Goal: Check status: Check status

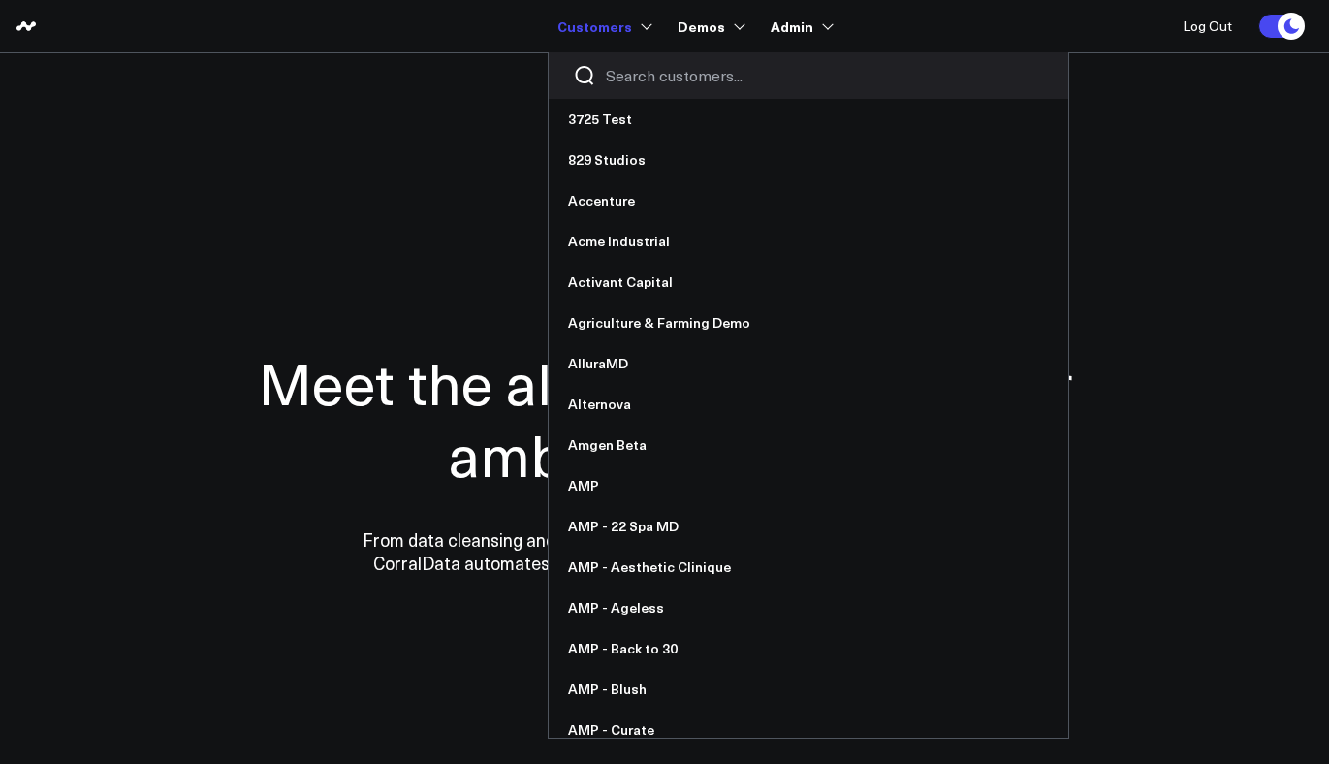
click at [619, 60] on div at bounding box center [809, 75] width 520 height 47
click at [629, 70] on input "Search customers input" at bounding box center [825, 75] width 438 height 21
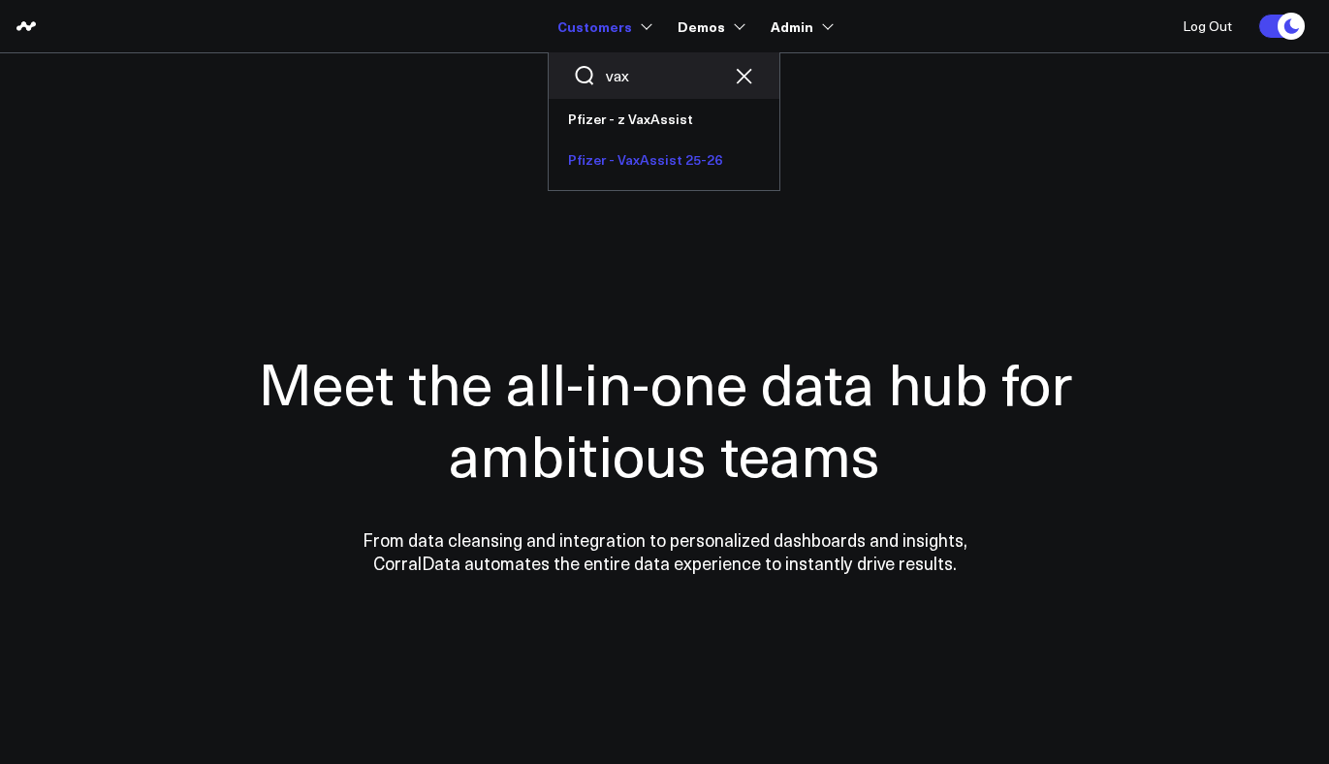
type input "vax"
click at [614, 156] on link "Pfizer - VaxAssist 25-26" at bounding box center [664, 160] width 231 height 41
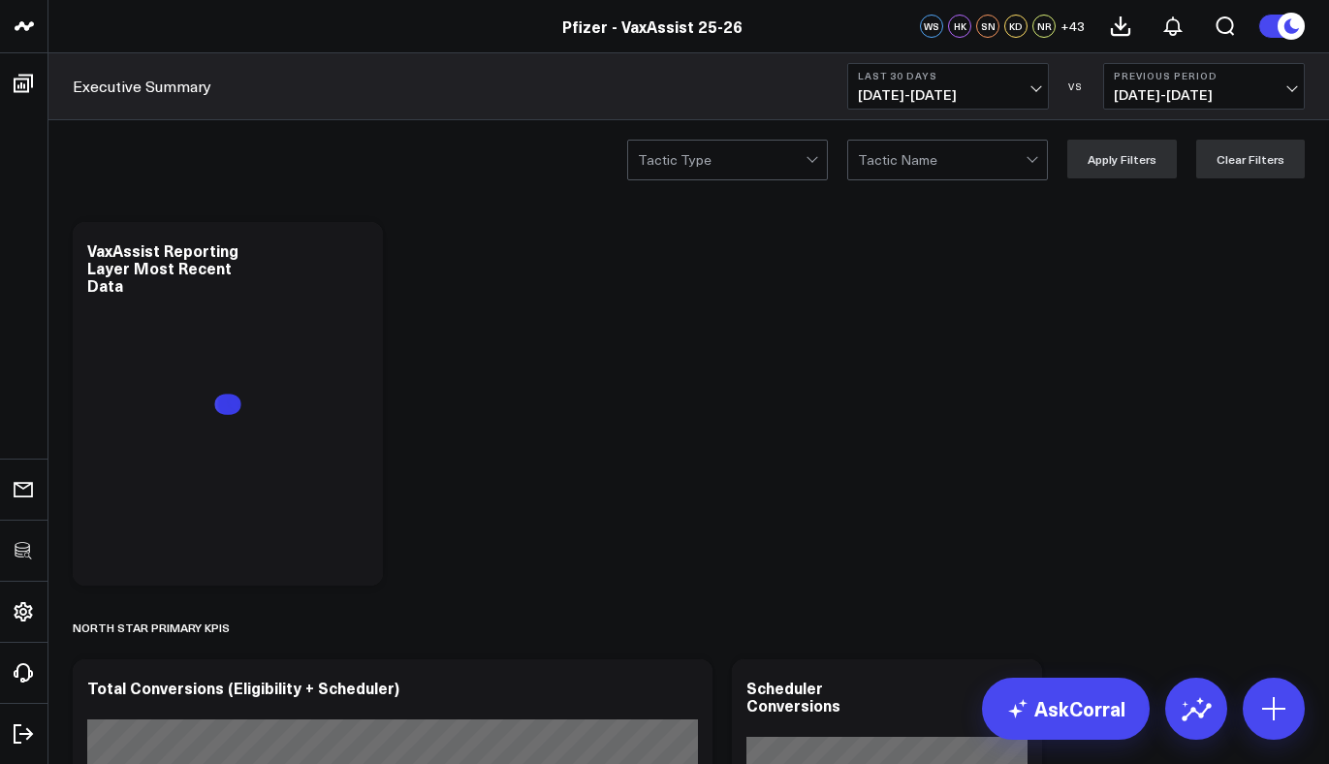
click at [965, 81] on button "Last 30 Days 08/16/25 - 09/14/25" at bounding box center [948, 86] width 202 height 47
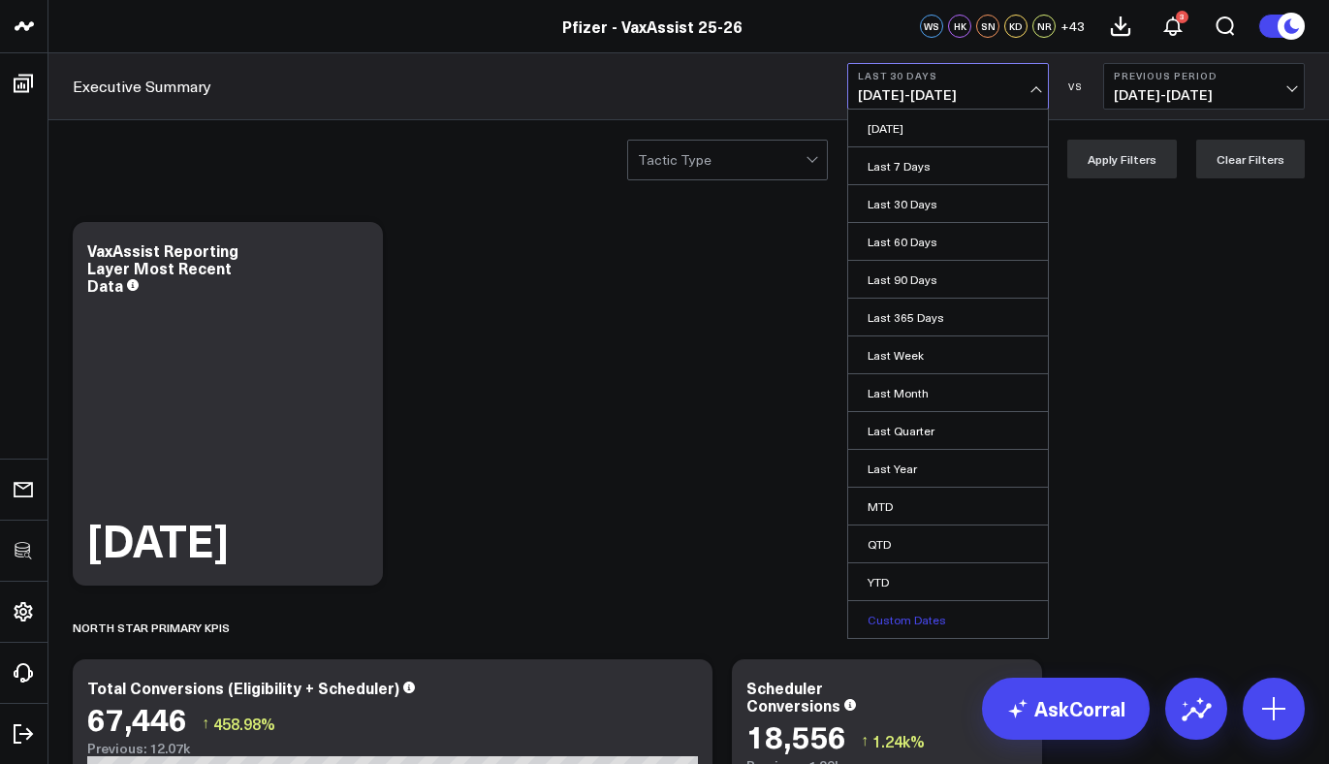
click at [914, 617] on link "Custom Dates" at bounding box center [948, 619] width 200 height 37
select select "8"
select select "2025"
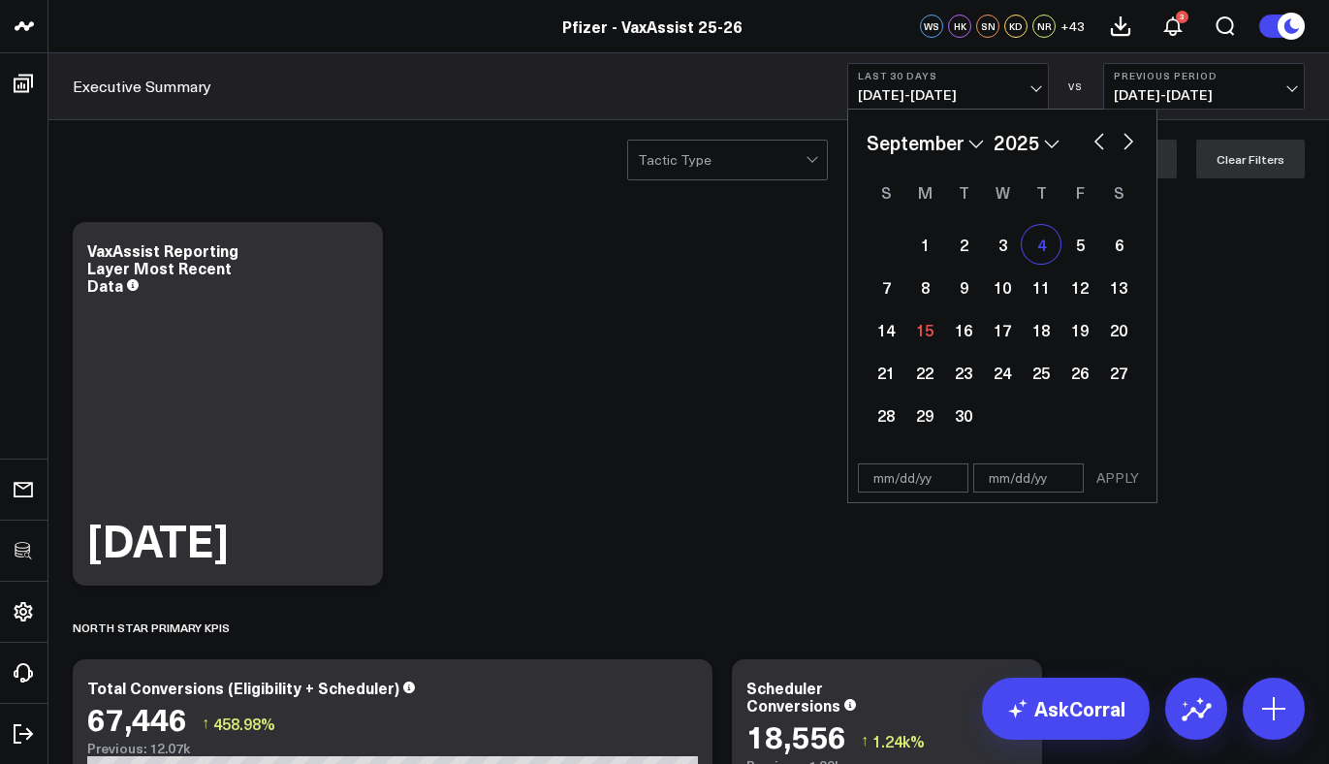
click at [1025, 252] on div "4" at bounding box center [1041, 244] width 39 height 39
type input "09/04/25"
select select "8"
select select "2025"
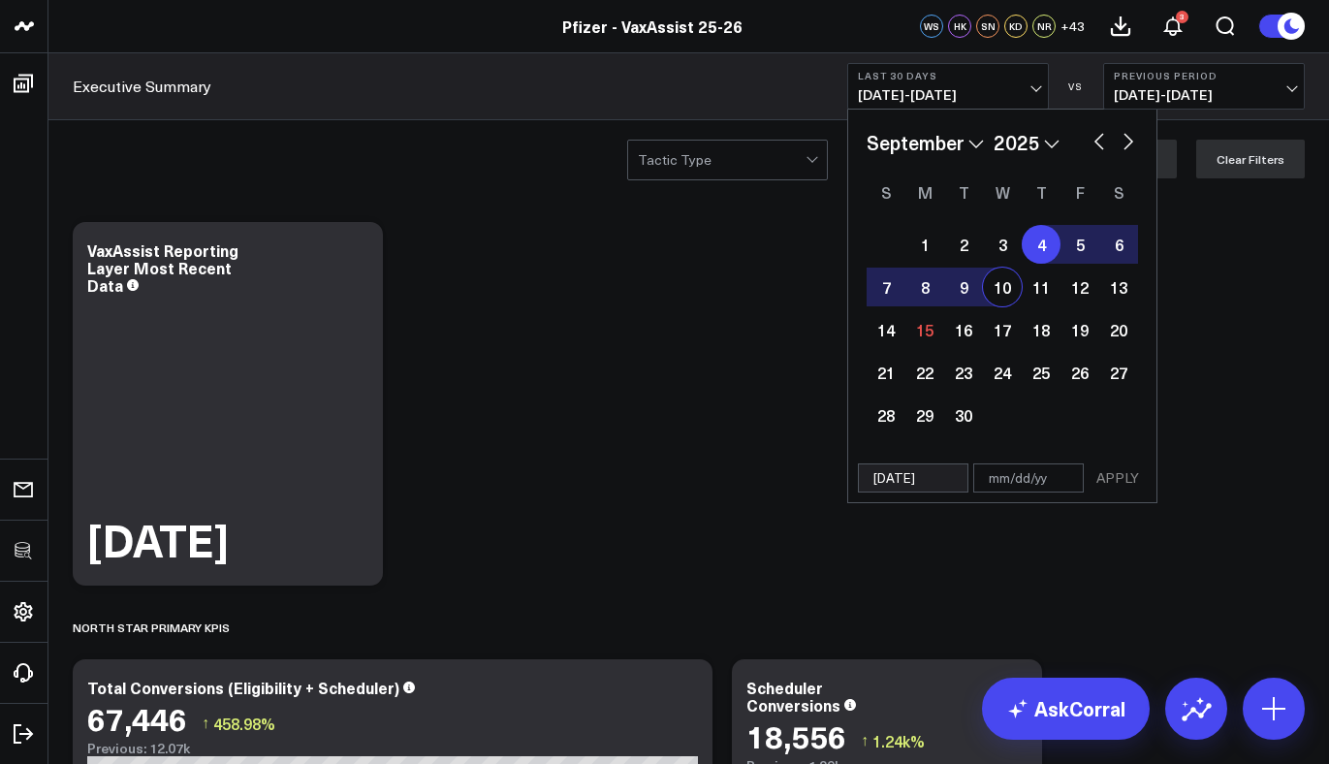
click at [1000, 282] on div "10" at bounding box center [1002, 287] width 39 height 39
type input "09/10/25"
select select "8"
select select "2025"
click at [1111, 470] on button "APPLY" at bounding box center [1118, 477] width 58 height 29
